Goal: Information Seeking & Learning: Learn about a topic

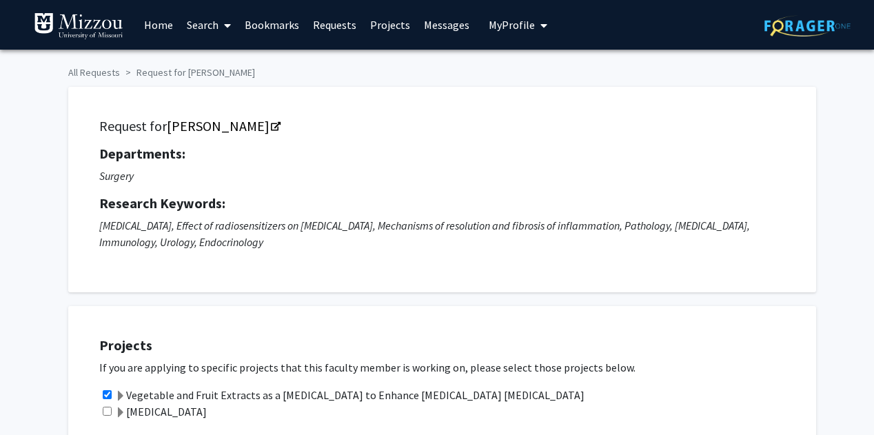
click at [163, 35] on link "Home" at bounding box center [158, 25] width 43 height 48
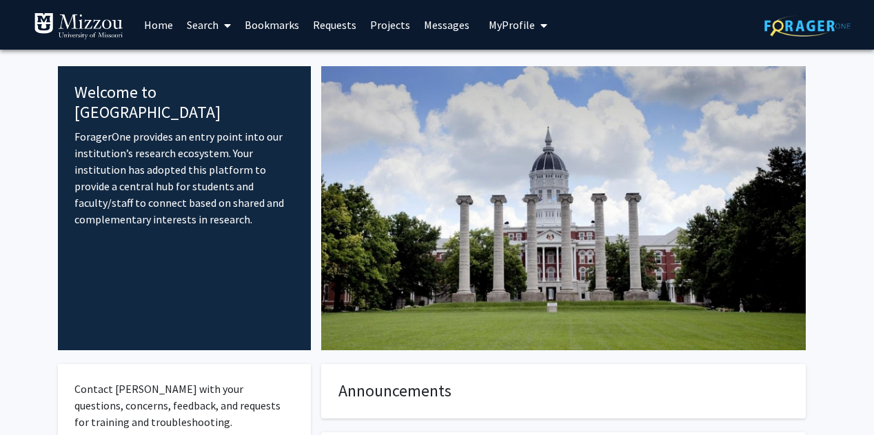
click at [203, 32] on link "Search" at bounding box center [209, 25] width 58 height 48
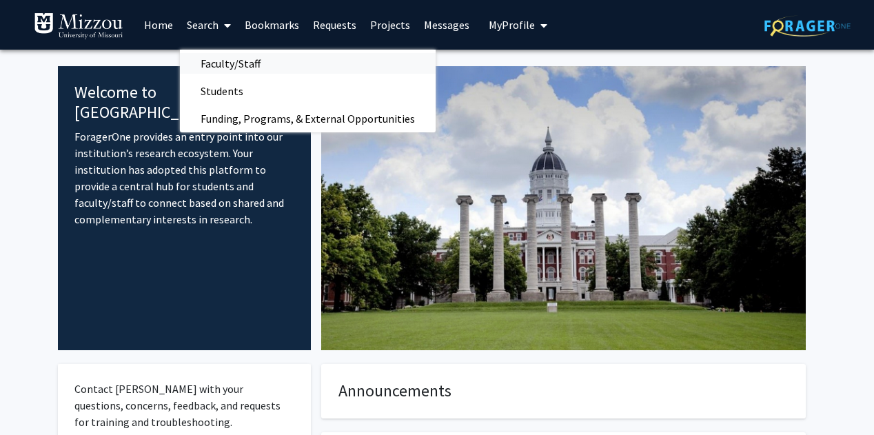
click at [213, 65] on span "Faculty/Staff" at bounding box center [230, 64] width 101 height 28
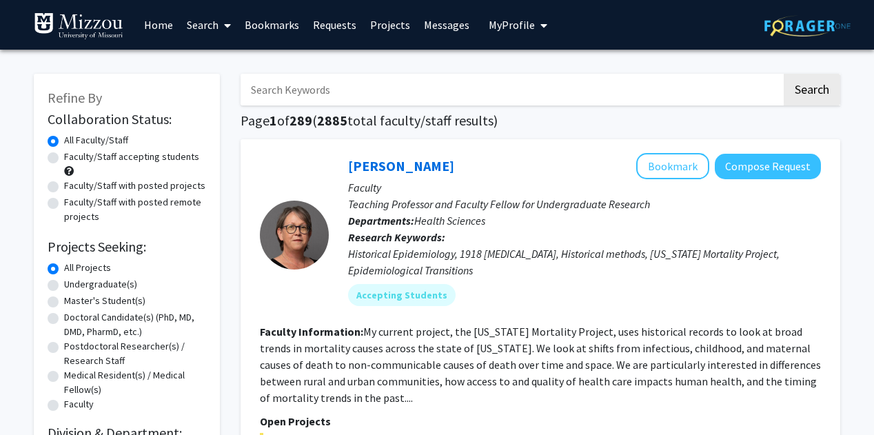
click at [156, 152] on label "Faculty/Staff accepting students" at bounding box center [131, 156] width 135 height 14
click at [73, 152] on input "Faculty/Staff accepting students" at bounding box center [68, 153] width 9 height 9
radio input "true"
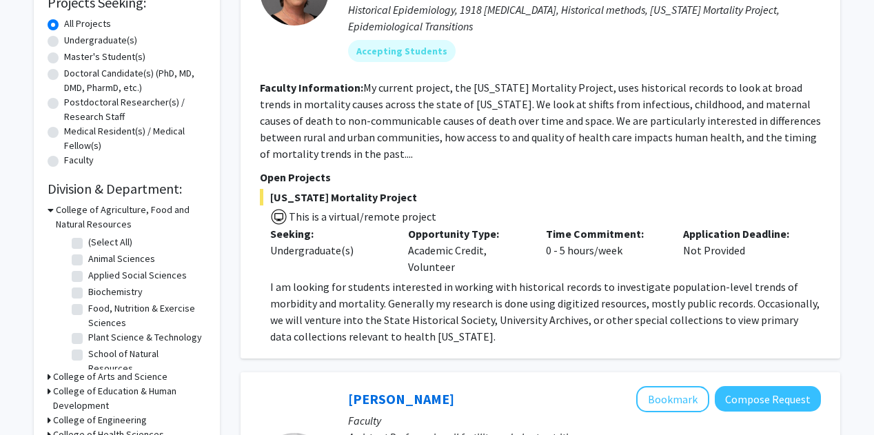
scroll to position [245, 0]
click at [113, 41] on label "Undergraduate(s)" at bounding box center [100, 39] width 73 height 14
click at [73, 41] on input "Undergraduate(s)" at bounding box center [68, 36] width 9 height 9
radio input "true"
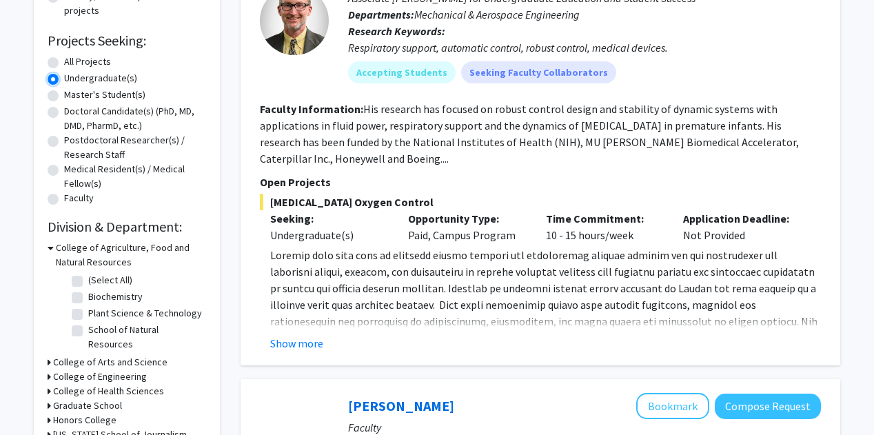
scroll to position [207, 0]
click at [291, 342] on button "Show more" at bounding box center [296, 342] width 53 height 17
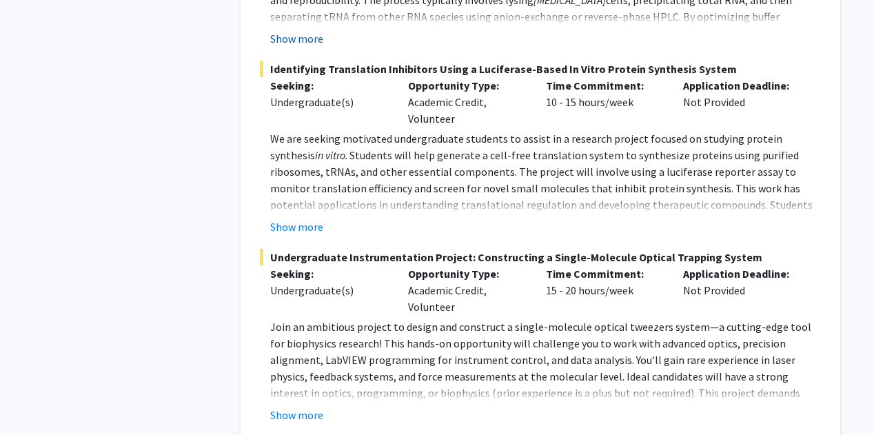
scroll to position [2288, 0]
click at [302, 218] on button "Show more" at bounding box center [296, 226] width 53 height 17
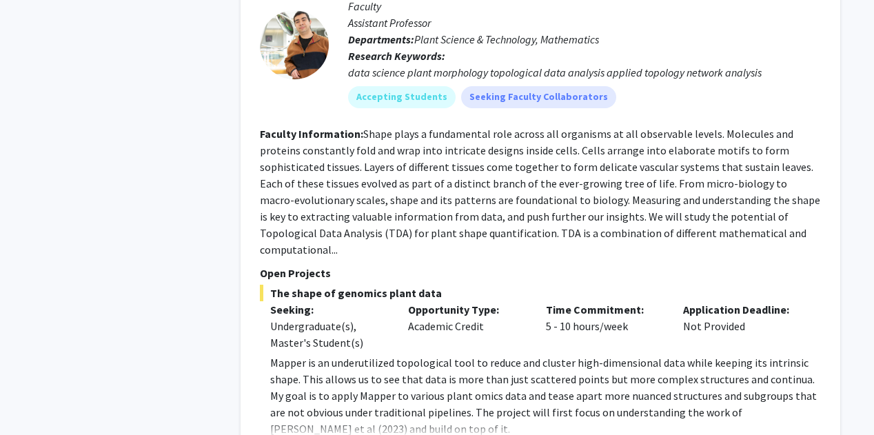
scroll to position [2765, 0]
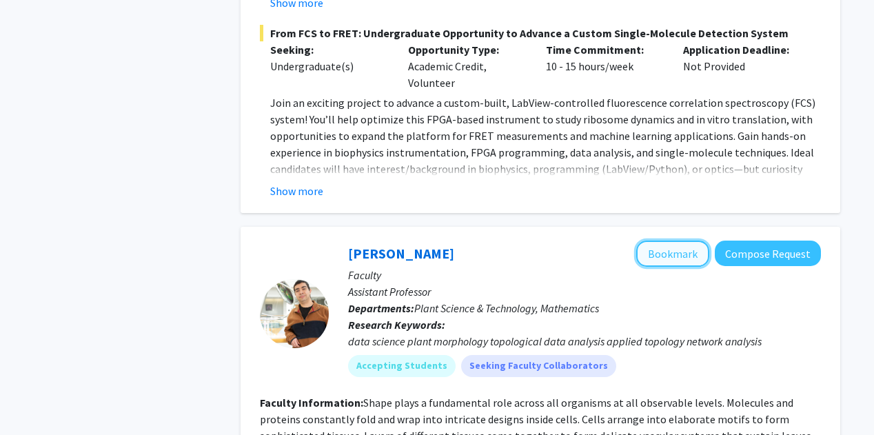
click at [652, 240] on button "Bookmark" at bounding box center [672, 253] width 73 height 26
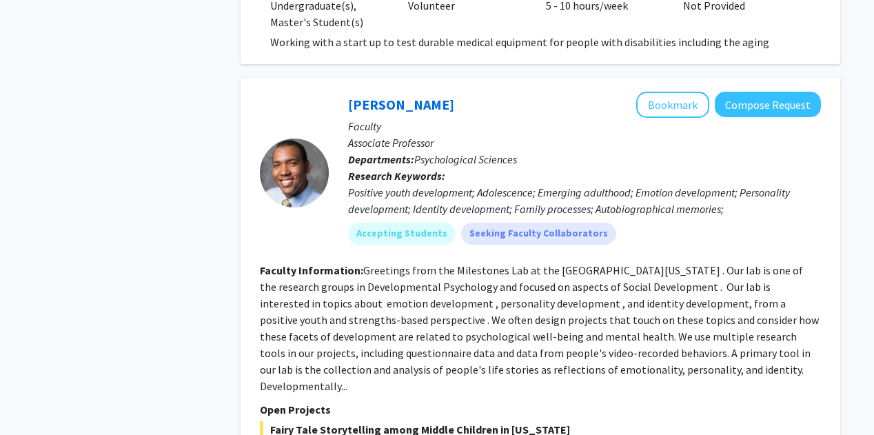
scroll to position [5165, 0]
click at [681, 91] on button "Bookmark" at bounding box center [672, 104] width 73 height 26
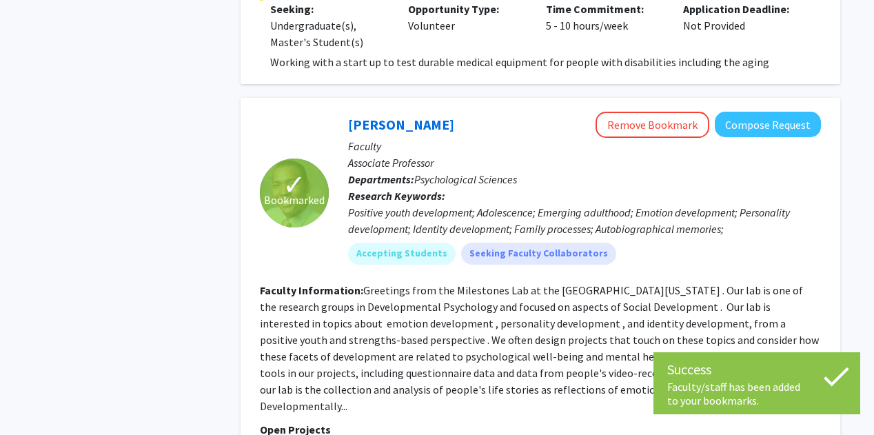
scroll to position [5116, 0]
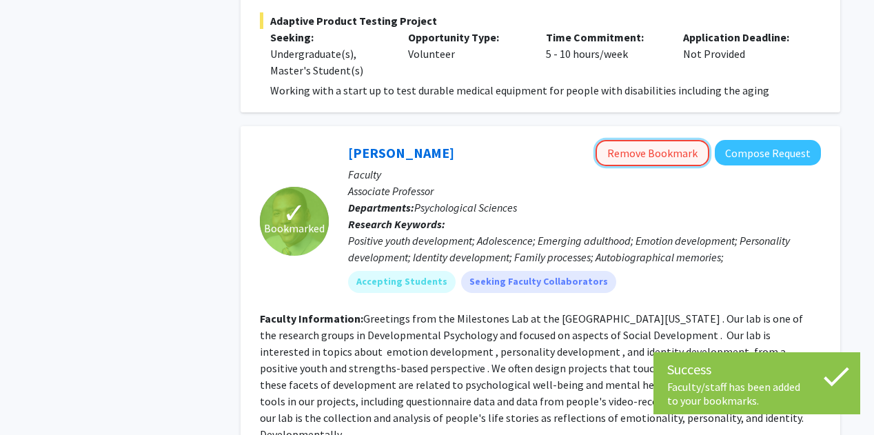
click at [636, 140] on button "Remove Bookmark" at bounding box center [652, 153] width 114 height 26
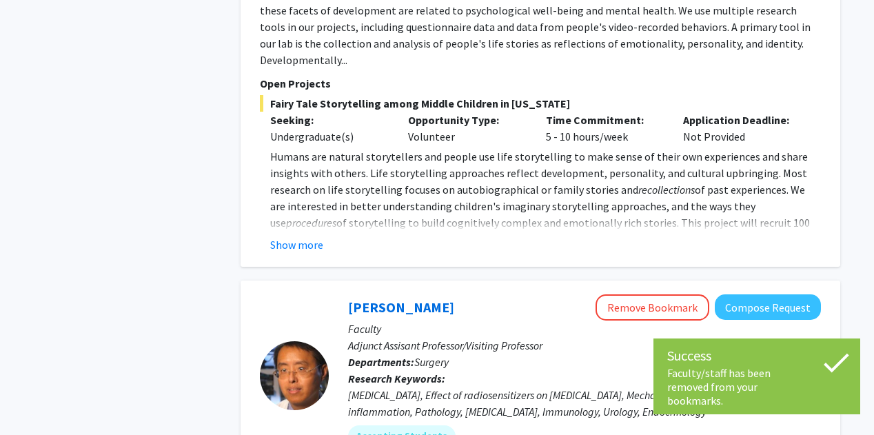
scroll to position [5495, 0]
